Goal: Use online tool/utility: Utilize a website feature to perform a specific function

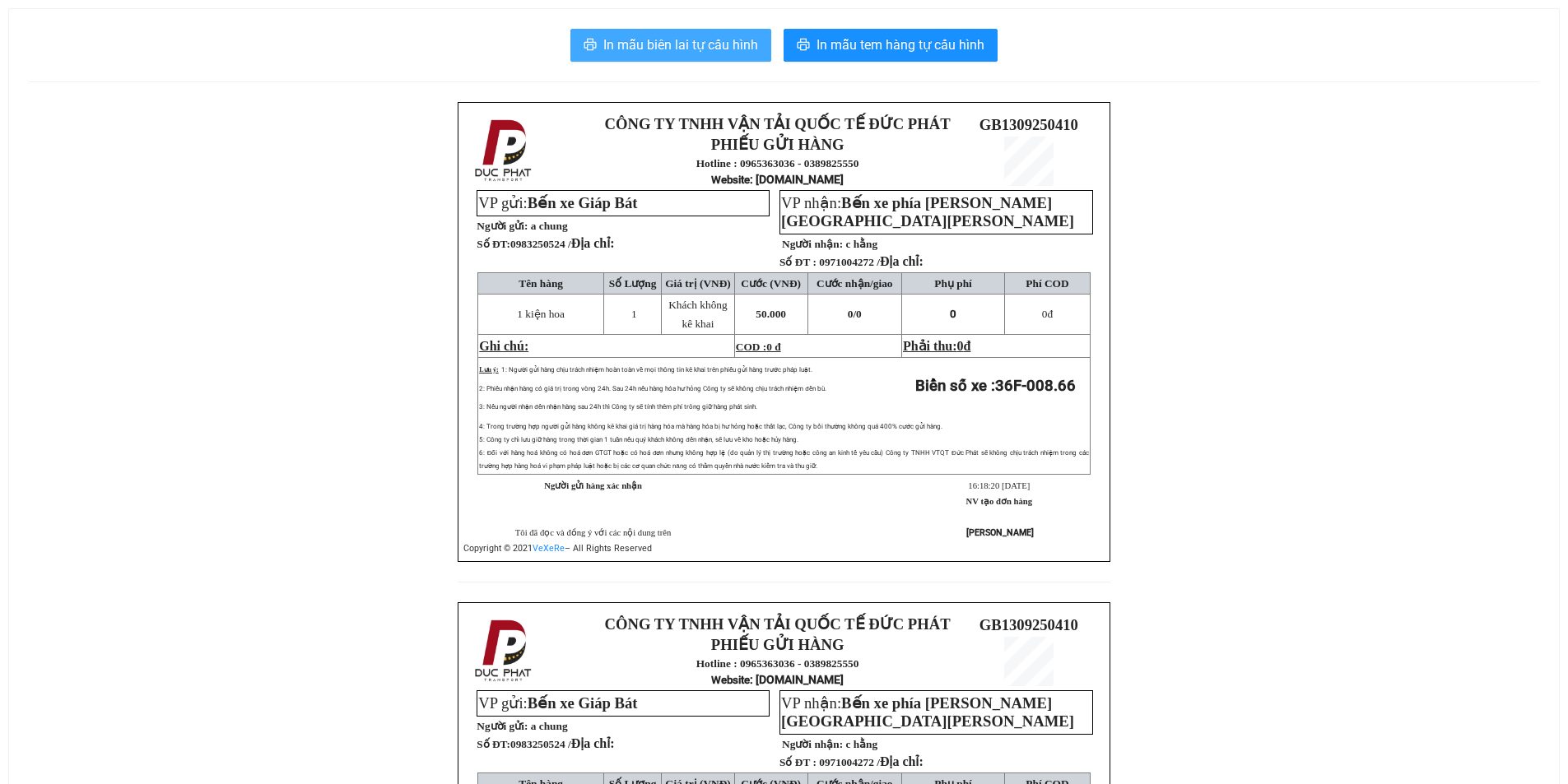
click at [716, 40] on span "In mẫu biên lai tự cấu hình" at bounding box center [680, 44] width 155 height 21
click at [739, 48] on span "In mẫu biên lai tự cấu hình" at bounding box center [680, 44] width 155 height 21
